Goal: Task Accomplishment & Management: Manage account settings

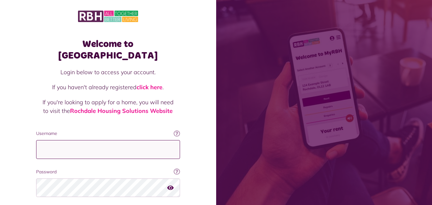
click at [58, 140] on input "Username" at bounding box center [108, 149] width 144 height 19
type input "**********"
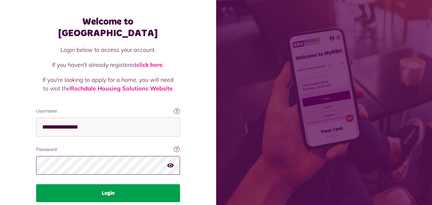
scroll to position [32, 0]
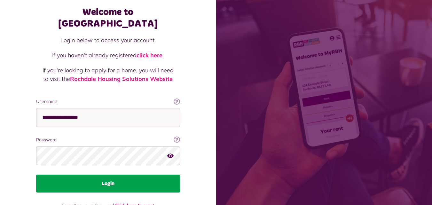
click at [114, 175] on button "Login" at bounding box center [108, 184] width 144 height 18
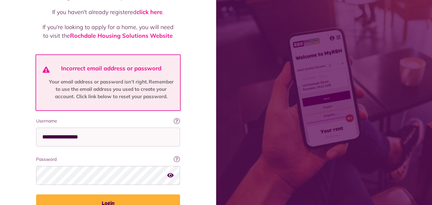
scroll to position [96, 0]
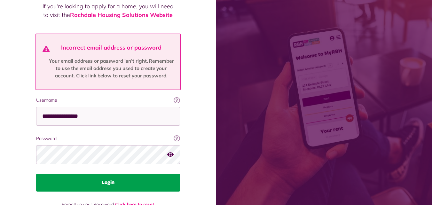
click at [102, 174] on button "Login" at bounding box center [108, 183] width 144 height 18
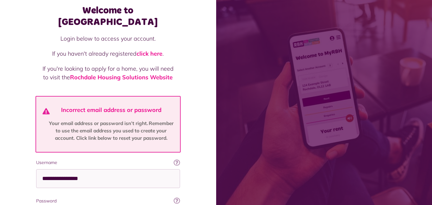
scroll to position [104, 0]
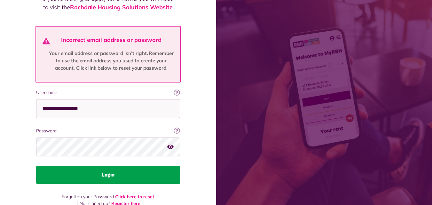
click at [104, 166] on button "Login" at bounding box center [108, 175] width 144 height 18
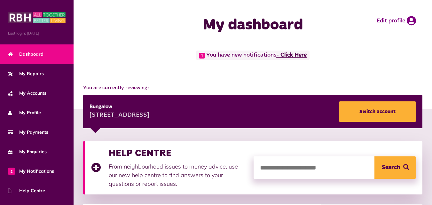
click at [290, 54] on link "- Click Here" at bounding box center [291, 55] width 30 height 6
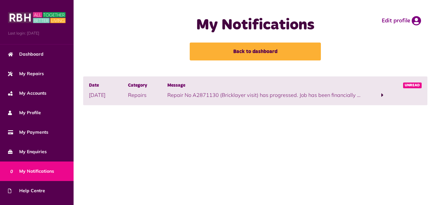
click at [382, 93] on span at bounding box center [382, 95] width 2 height 6
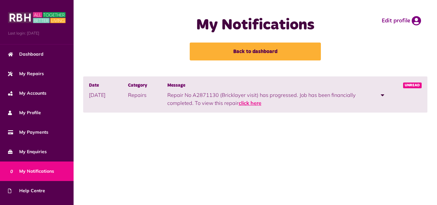
click at [247, 103] on link "click here" at bounding box center [250, 103] width 23 height 6
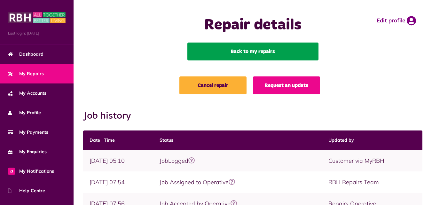
click at [244, 51] on link "Back to my repairs" at bounding box center [252, 52] width 131 height 18
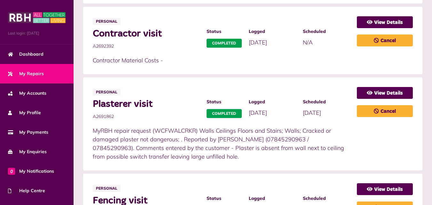
scroll to position [448, 0]
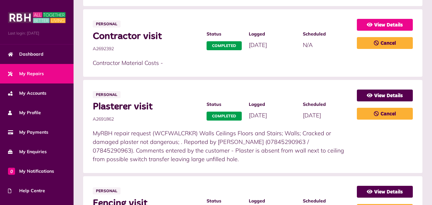
click at [385, 24] on link "View Details" at bounding box center [385, 25] width 56 height 12
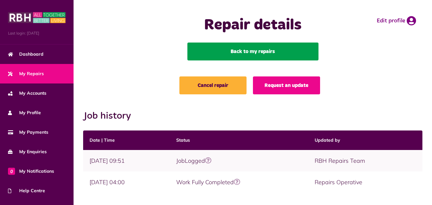
click at [250, 51] on link "Back to my repairs" at bounding box center [252, 52] width 131 height 18
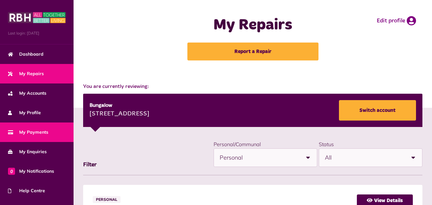
click at [30, 131] on span "My Payments" at bounding box center [28, 132] width 40 height 7
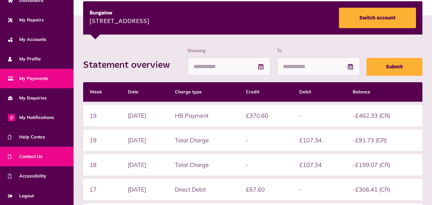
scroll to position [96, 0]
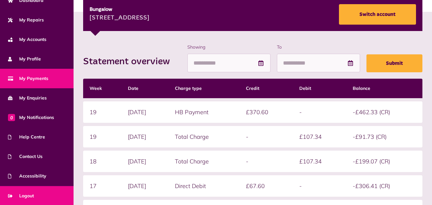
click at [28, 193] on span "Logout" at bounding box center [21, 196] width 26 height 7
